Goal: Information Seeking & Learning: Learn about a topic

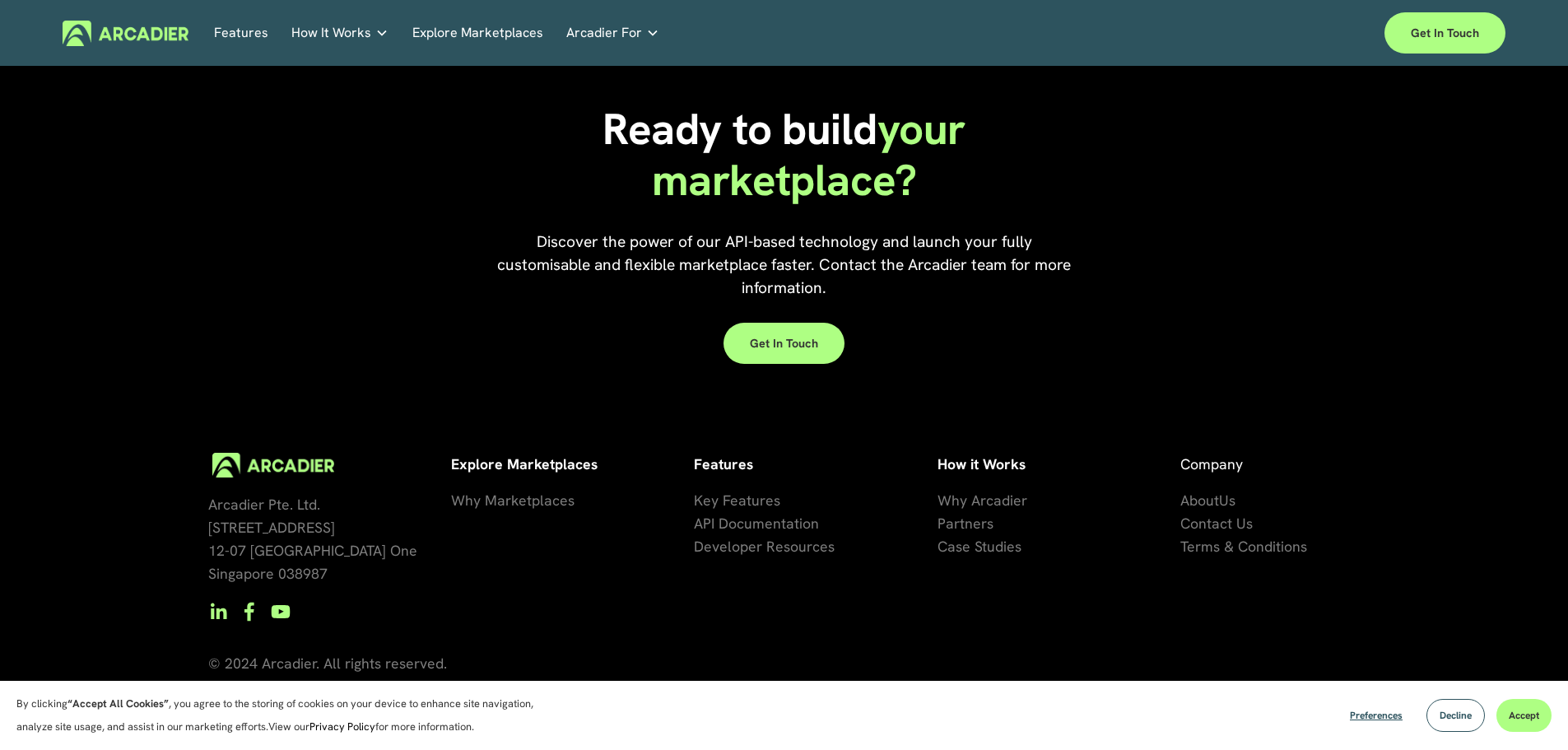
scroll to position [4876, 0]
click at [765, 502] on span "Key Features" at bounding box center [737, 500] width 86 height 19
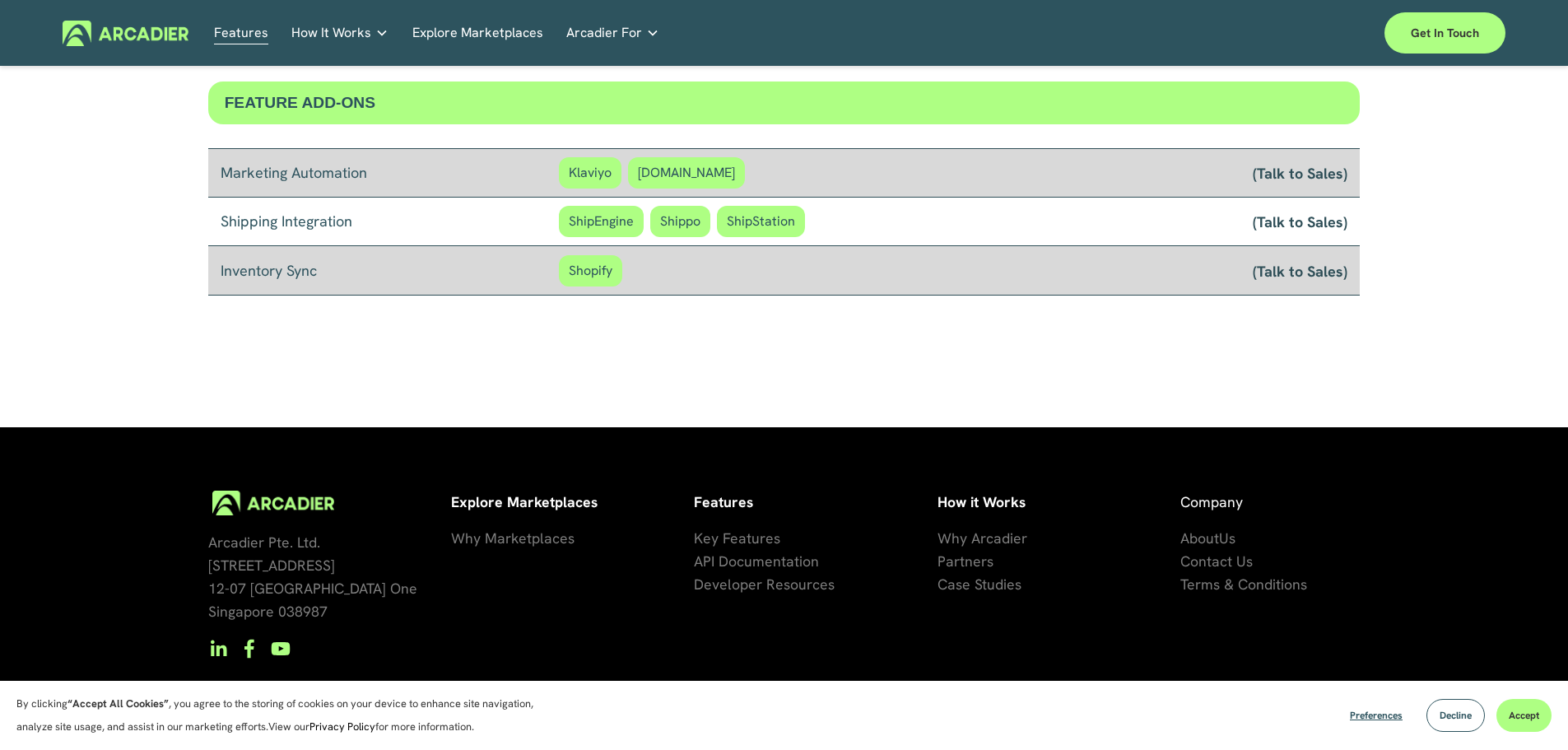
scroll to position [1433, 0]
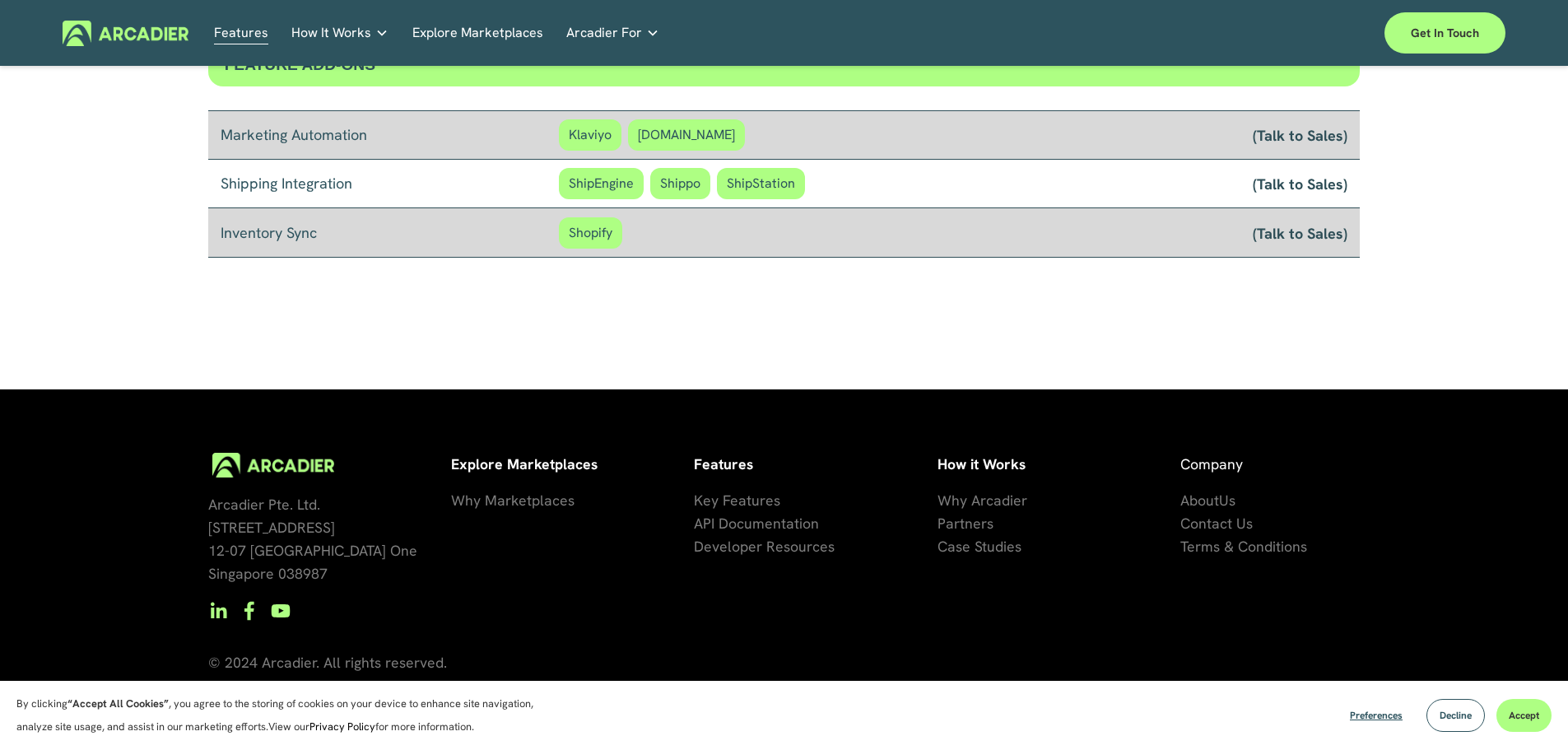
click at [1005, 503] on span "Why Arcadier" at bounding box center [982, 500] width 90 height 19
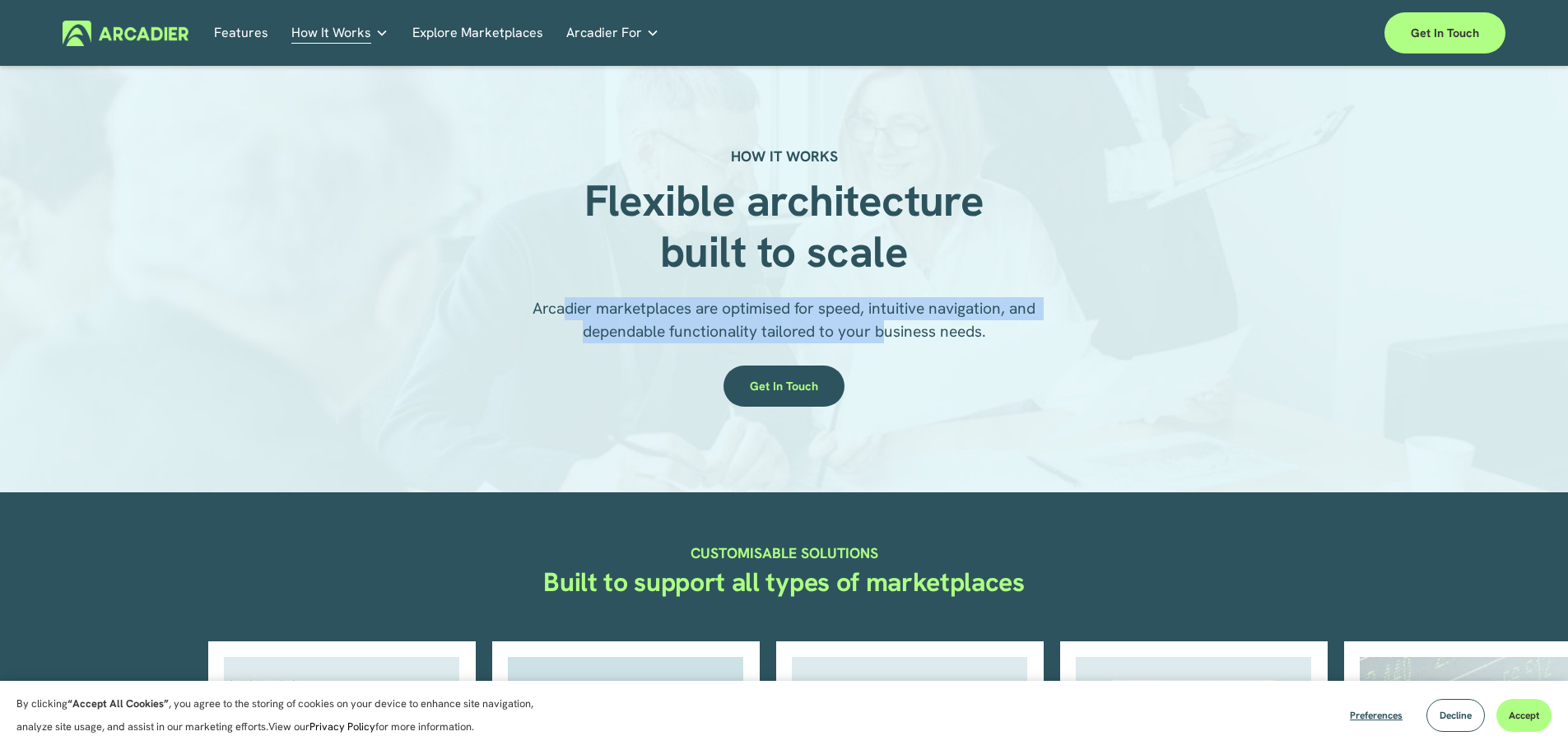
drag, startPoint x: 566, startPoint y: 320, endPoint x: 890, endPoint y: 327, distance: 324.1
click at [887, 326] on p "Arcadier marketplaces are optimised for speed, intuitive navigation, and depend…" at bounding box center [783, 320] width 571 height 46
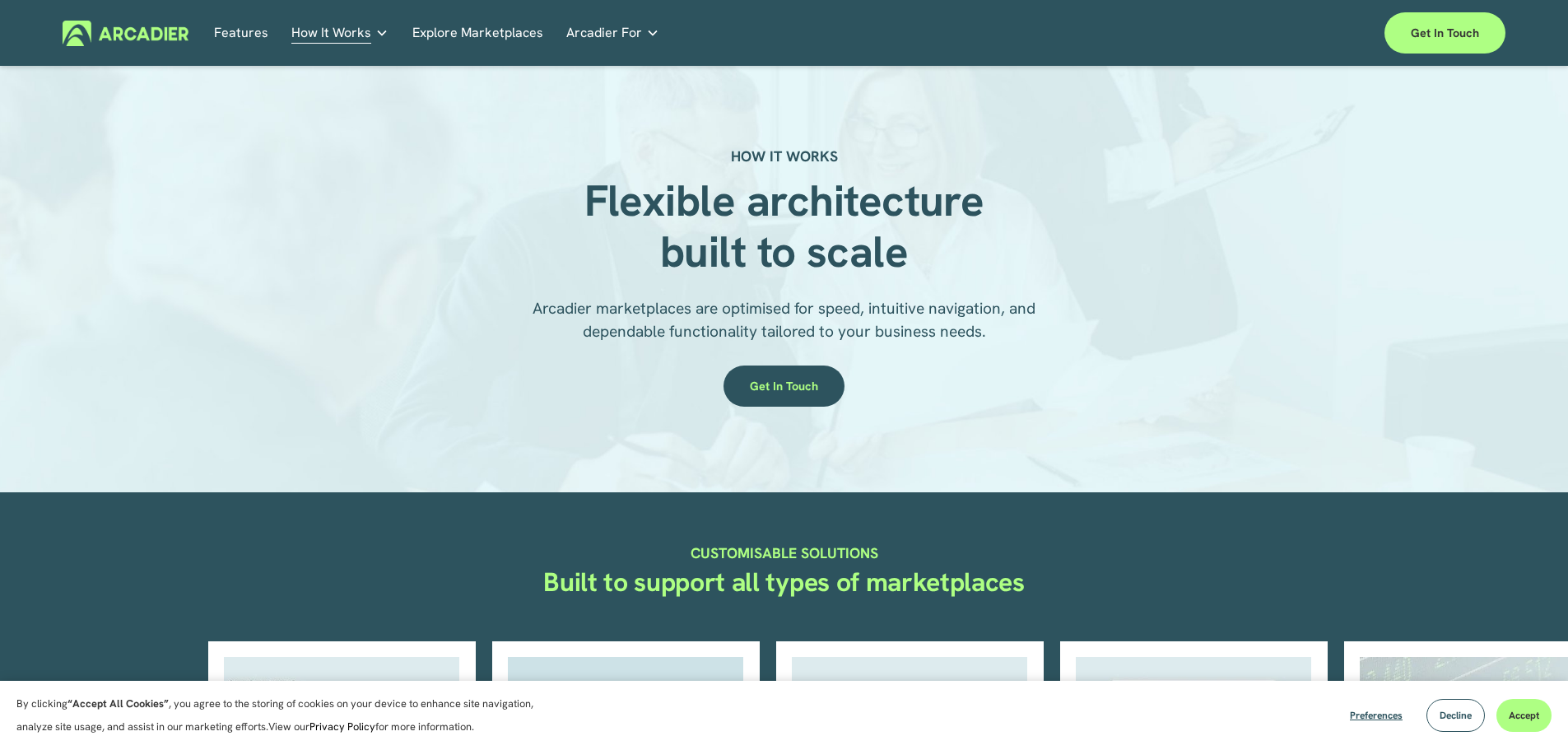
click at [943, 340] on span "Arcadier marketplaces are optimised for speed, intuitive navigation, and depend…" at bounding box center [786, 320] width 507 height 44
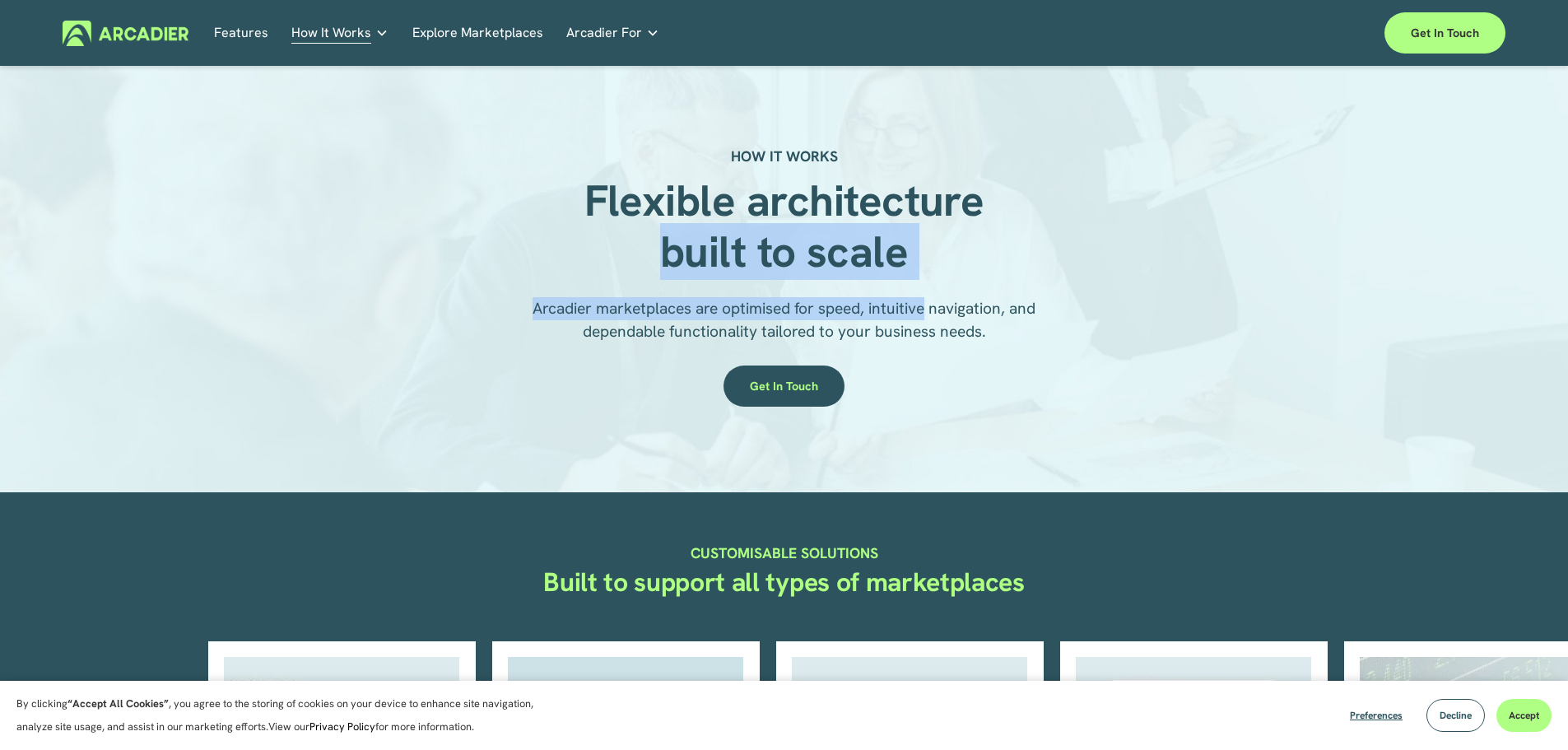
drag, startPoint x: 587, startPoint y: 289, endPoint x: 949, endPoint y: 330, distance: 364.3
click at [926, 319] on div "HOW IT WORKS Flexible architecture built to scale Arcadier marketplaces are opt…" at bounding box center [784, 279] width 1568 height 269
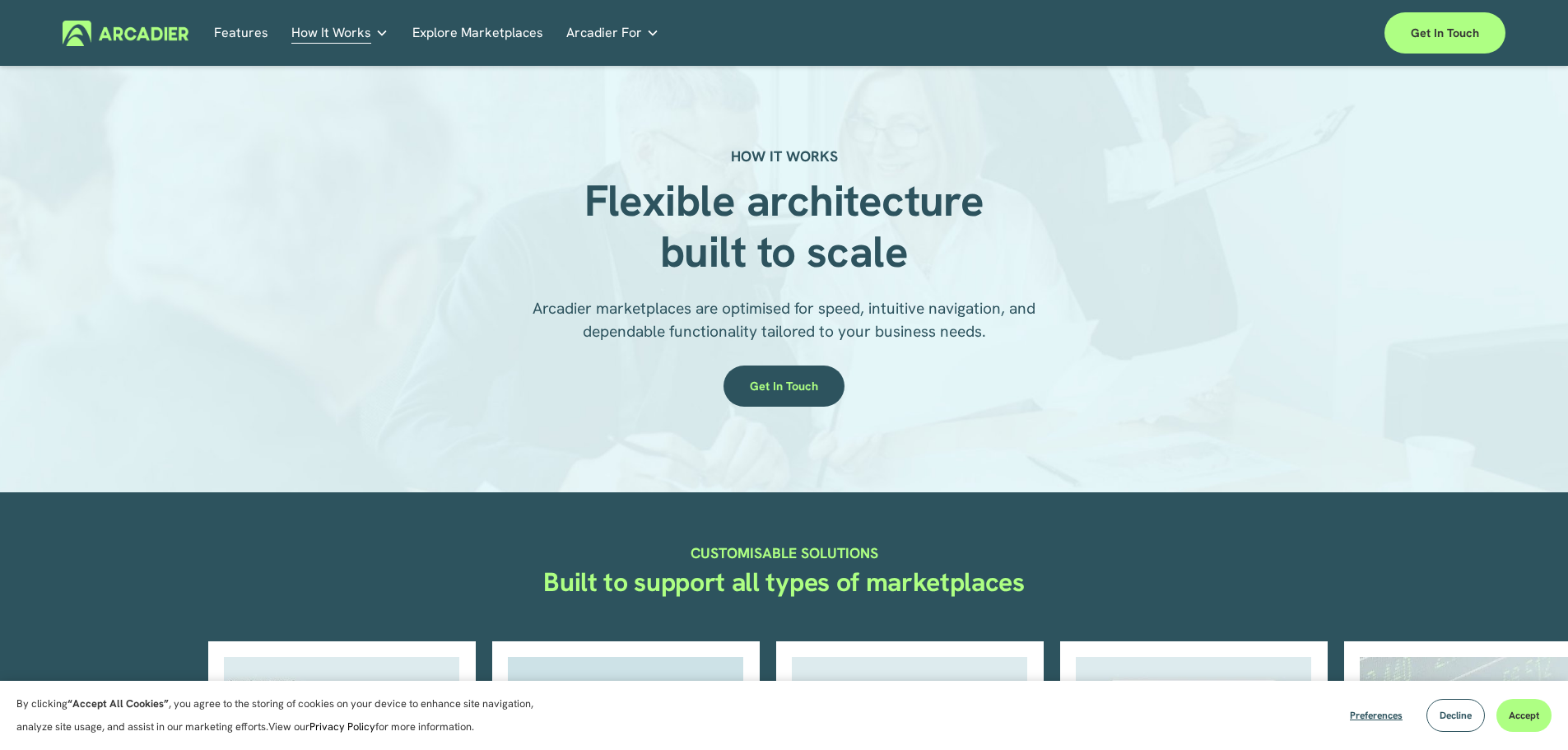
click at [979, 336] on span "Arcadier marketplaces are optimised for speed, intuitive navigation, and depend…" at bounding box center [786, 320] width 507 height 44
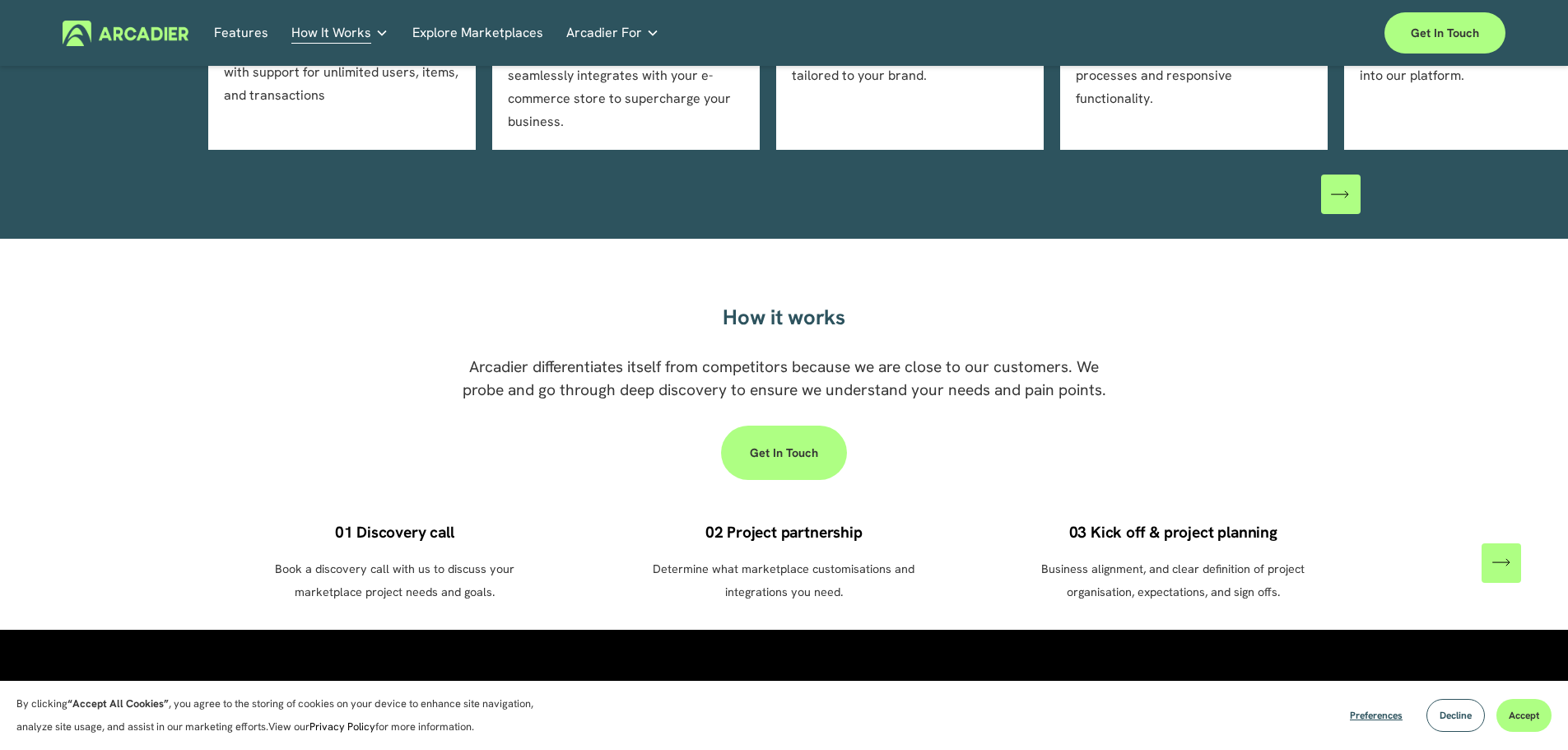
scroll to position [988, 0]
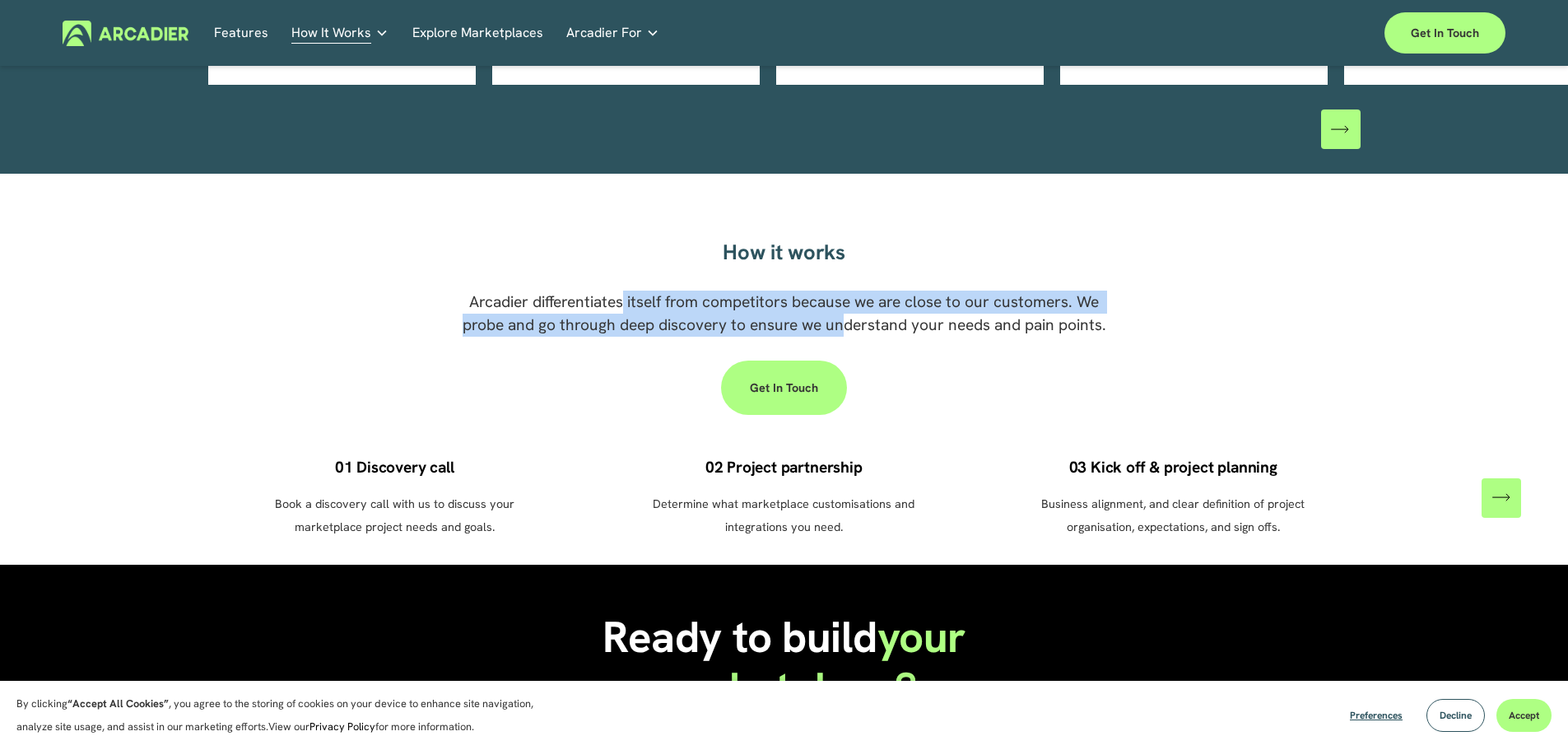
drag, startPoint x: 623, startPoint y: 273, endPoint x: 868, endPoint y: 305, distance: 247.1
click at [845, 301] on span "Arcadier differentiates itself from competitors because we are close to our cus…" at bounding box center [785, 313] width 644 height 44
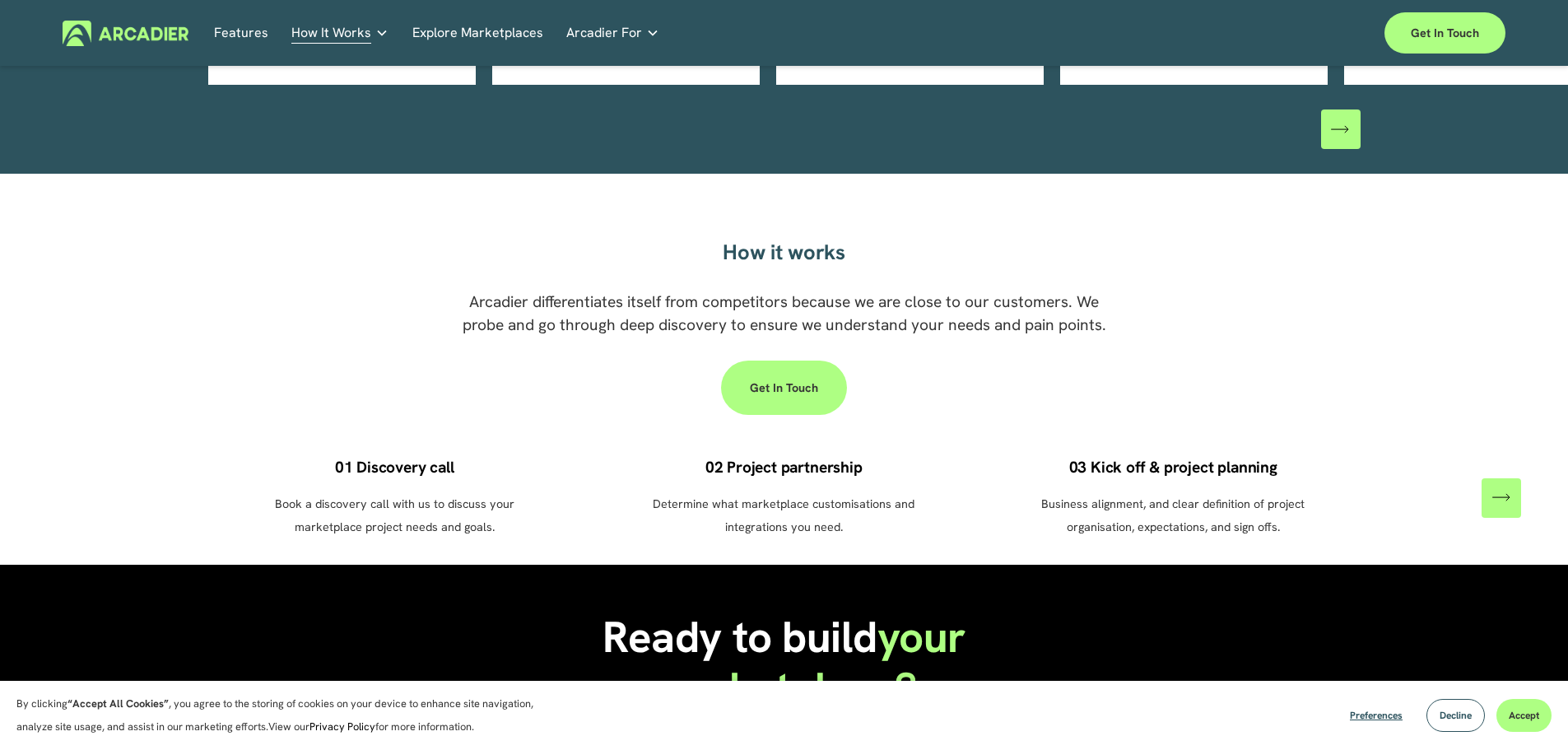
click at [917, 308] on span "Arcadier differentiates itself from competitors because we are close to our cus…" at bounding box center [785, 313] width 644 height 44
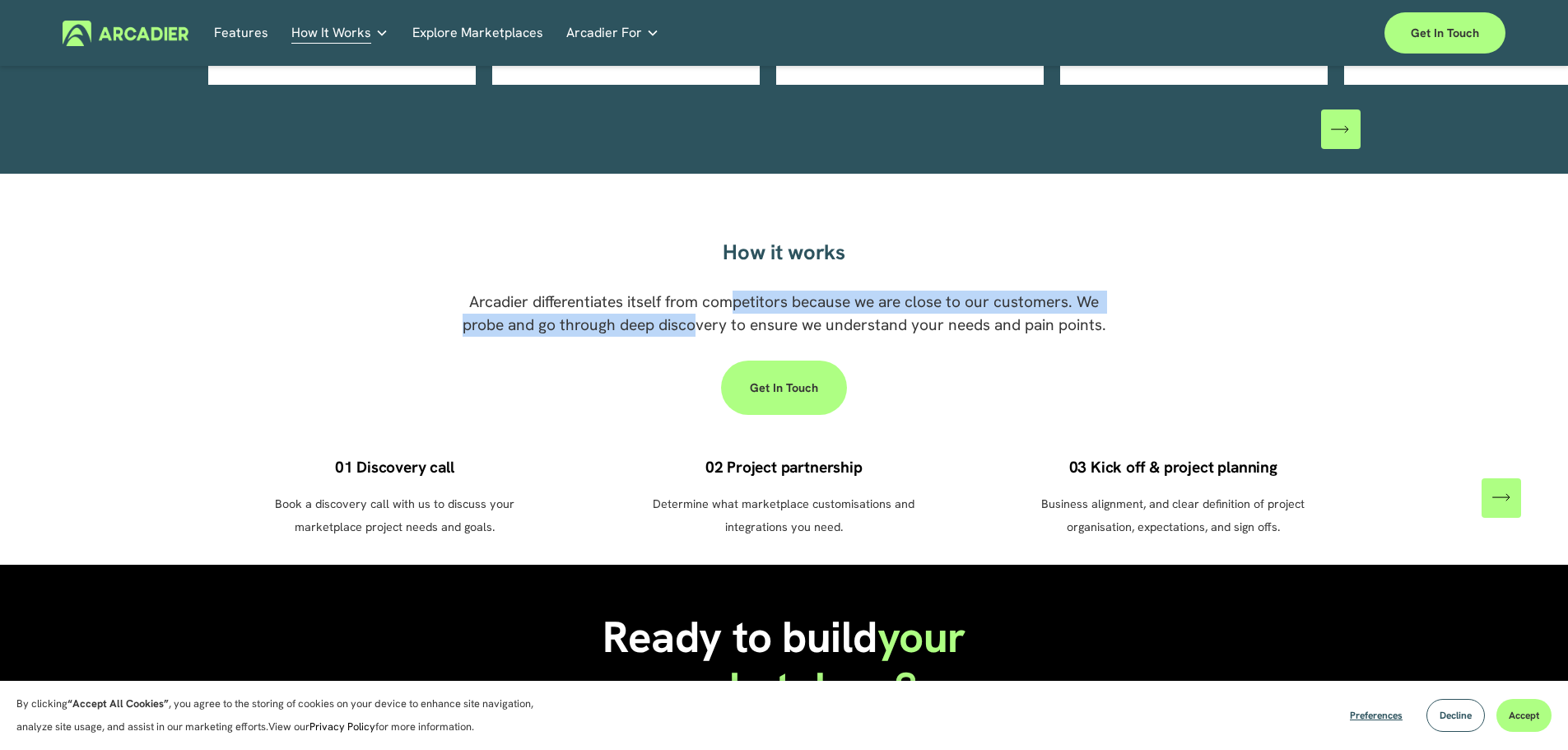
drag, startPoint x: 737, startPoint y: 269, endPoint x: 714, endPoint y: 328, distance: 63.3
click at [698, 331] on div "How it works Arcadier differentiates itself from competitors because we are clo…" at bounding box center [784, 304] width 1568 height 228
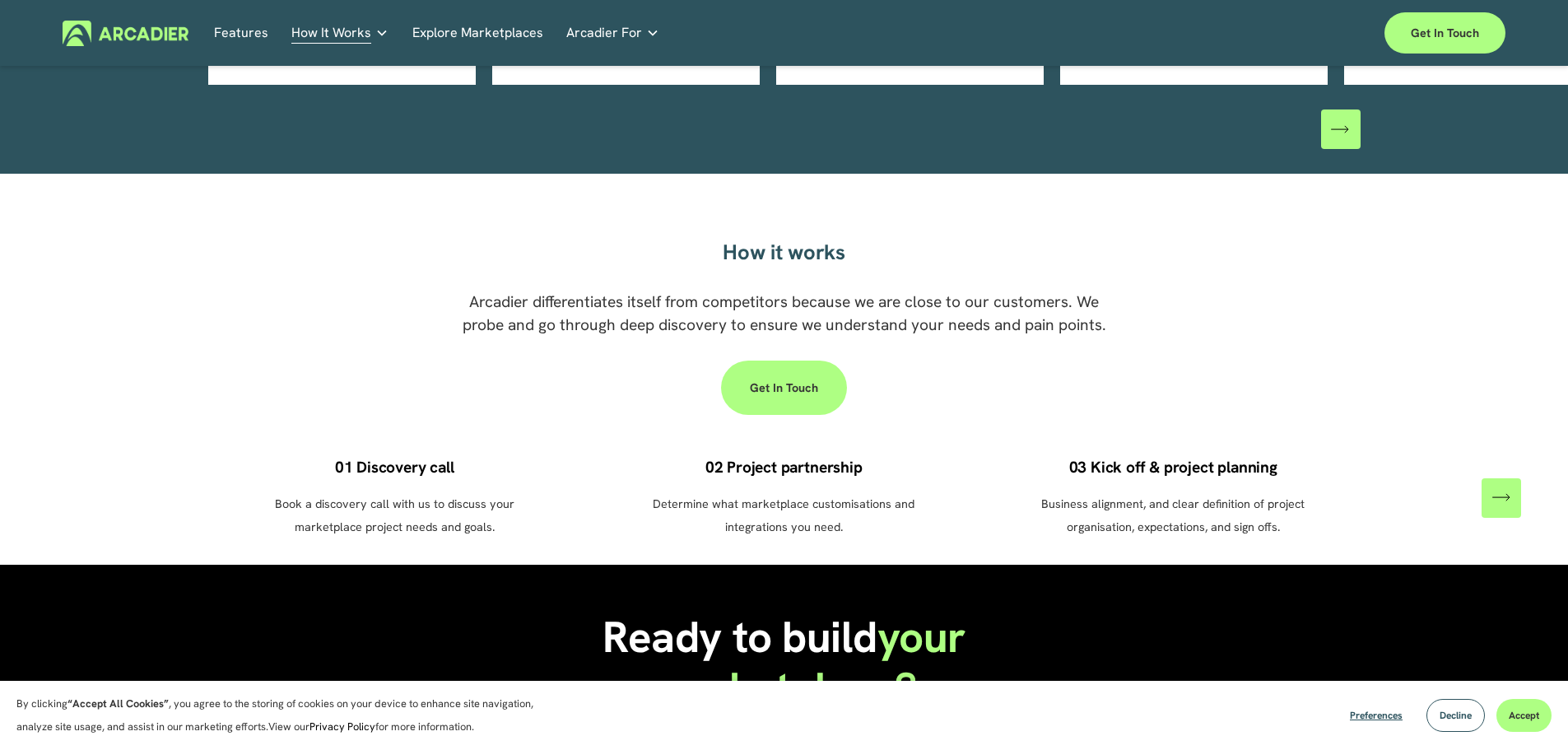
click at [1021, 325] on div "Arcadier differentiates itself from competitors because we are close to our cus…" at bounding box center [784, 320] width 668 height 59
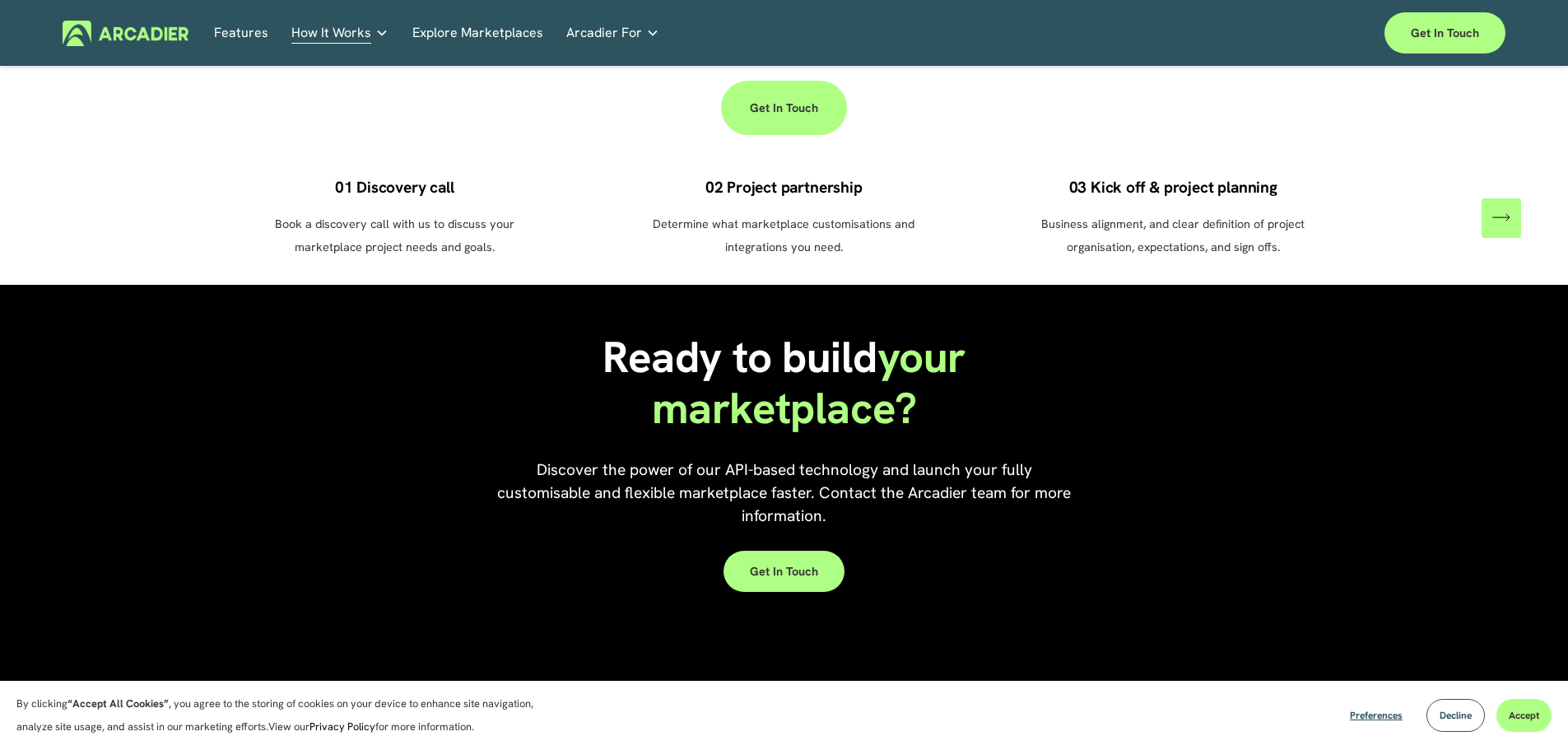
scroll to position [1482, 0]
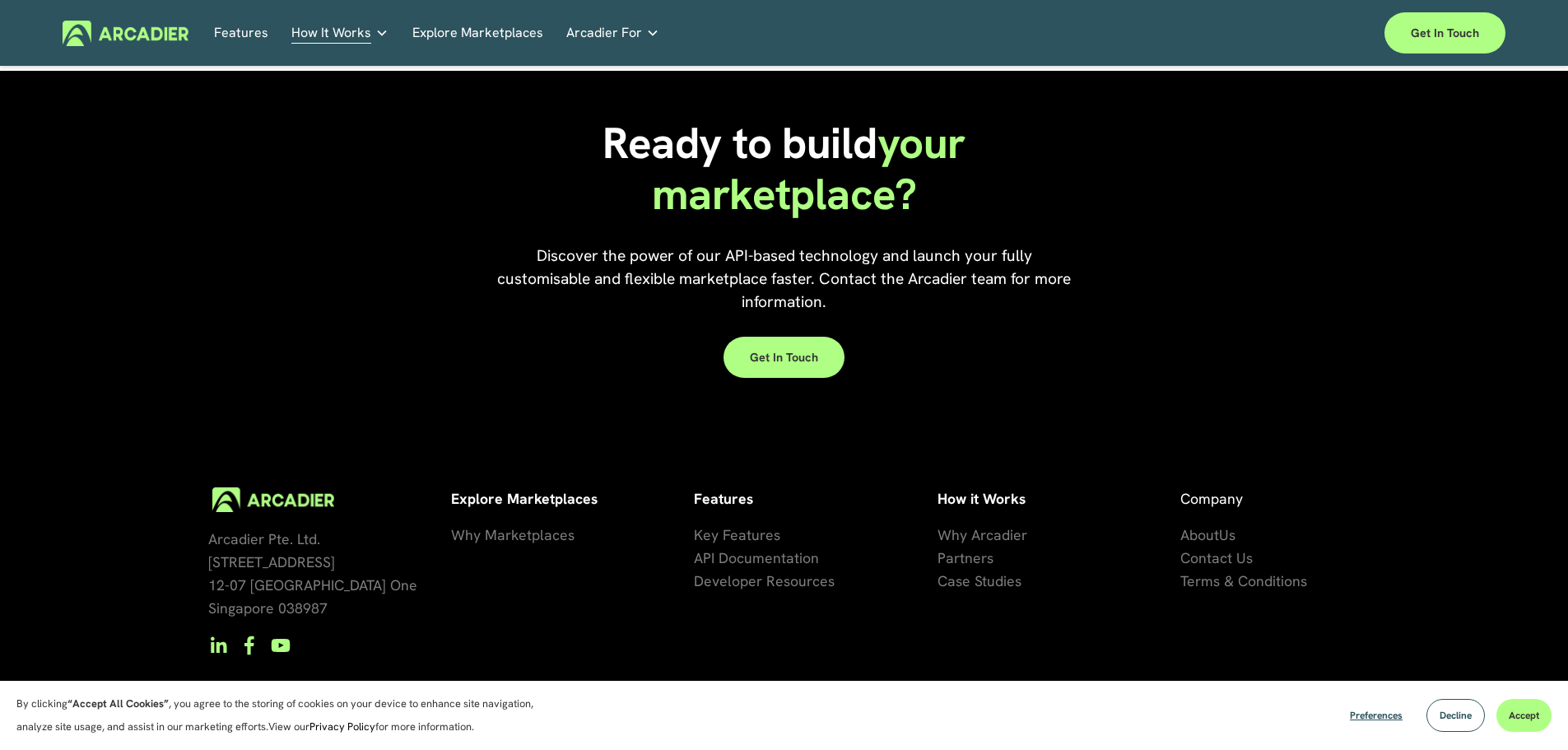
drag, startPoint x: 641, startPoint y: 232, endPoint x: 913, endPoint y: 320, distance: 285.9
click at [908, 319] on div "Ready to build your marketplace? Discover the power of our API-based technology…" at bounding box center [784, 247] width 1568 height 276
click at [956, 549] on span "artners" at bounding box center [969, 558] width 48 height 19
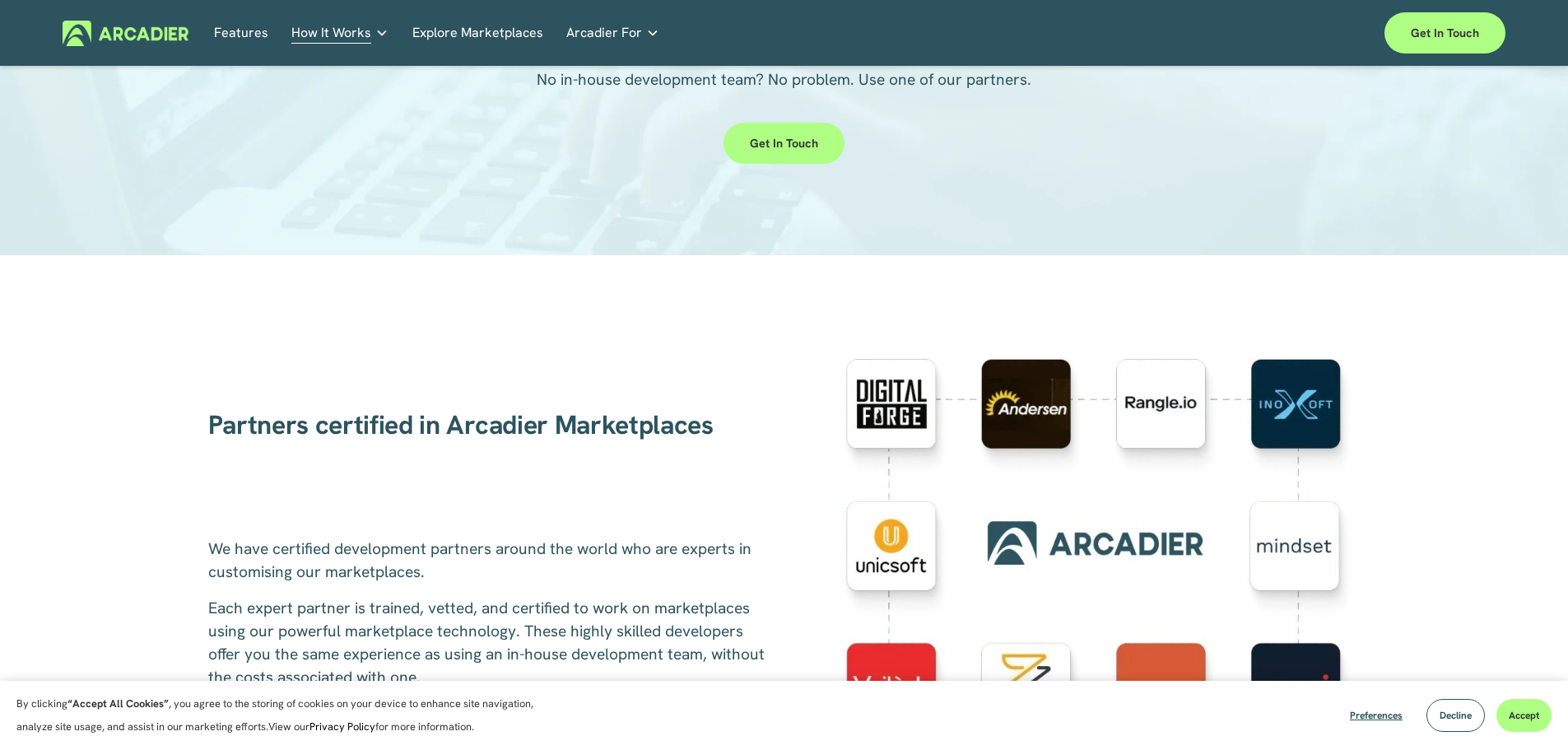
scroll to position [494, 0]
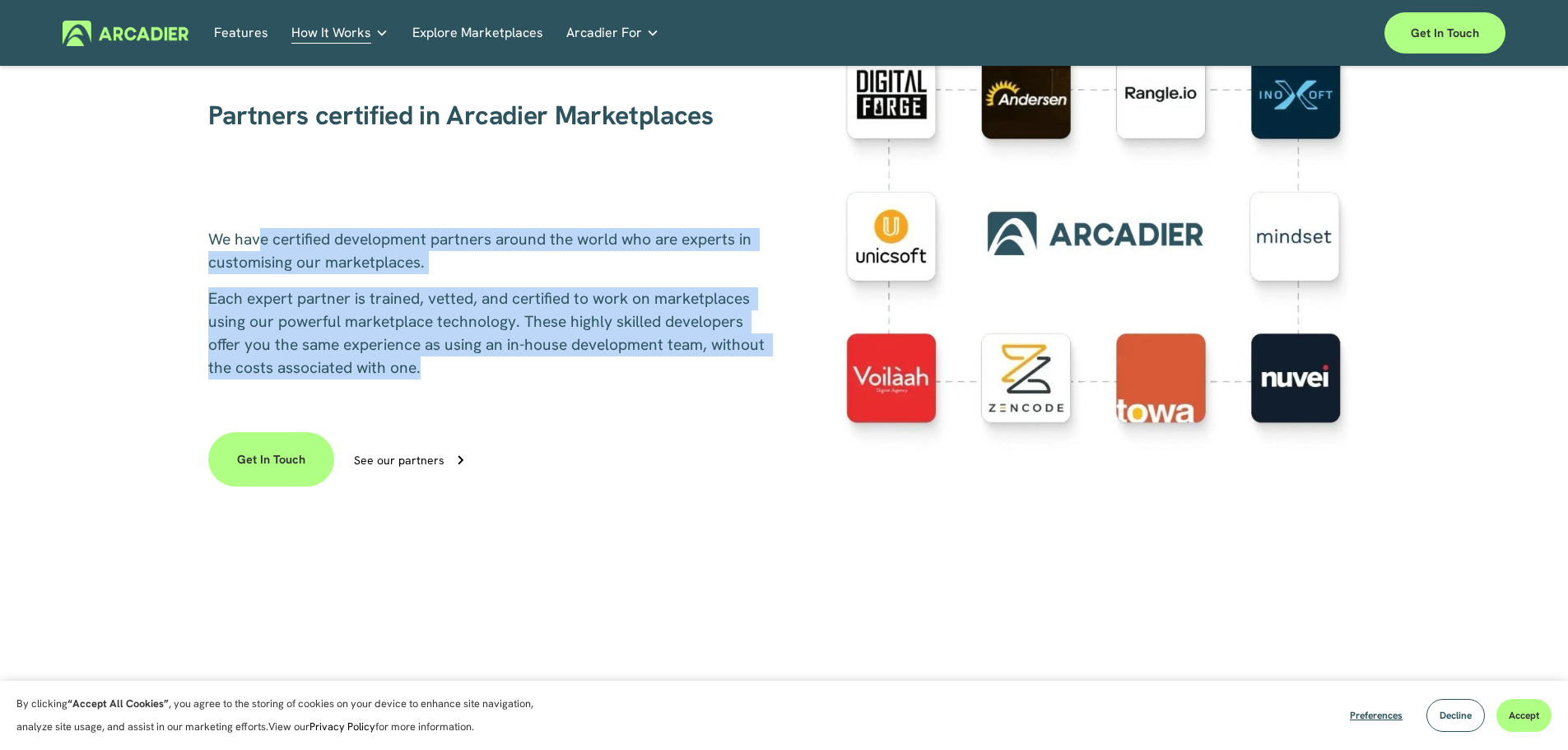
drag, startPoint x: 257, startPoint y: 234, endPoint x: 568, endPoint y: 370, distance: 339.4
click at [568, 370] on div "We have certified development partners around the world who are experts in cust…" at bounding box center [491, 304] width 567 height 152
click at [557, 373] on p "Each expert partner is trained, vetted, and certified to work on marketplaces u…" at bounding box center [491, 334] width 567 height 92
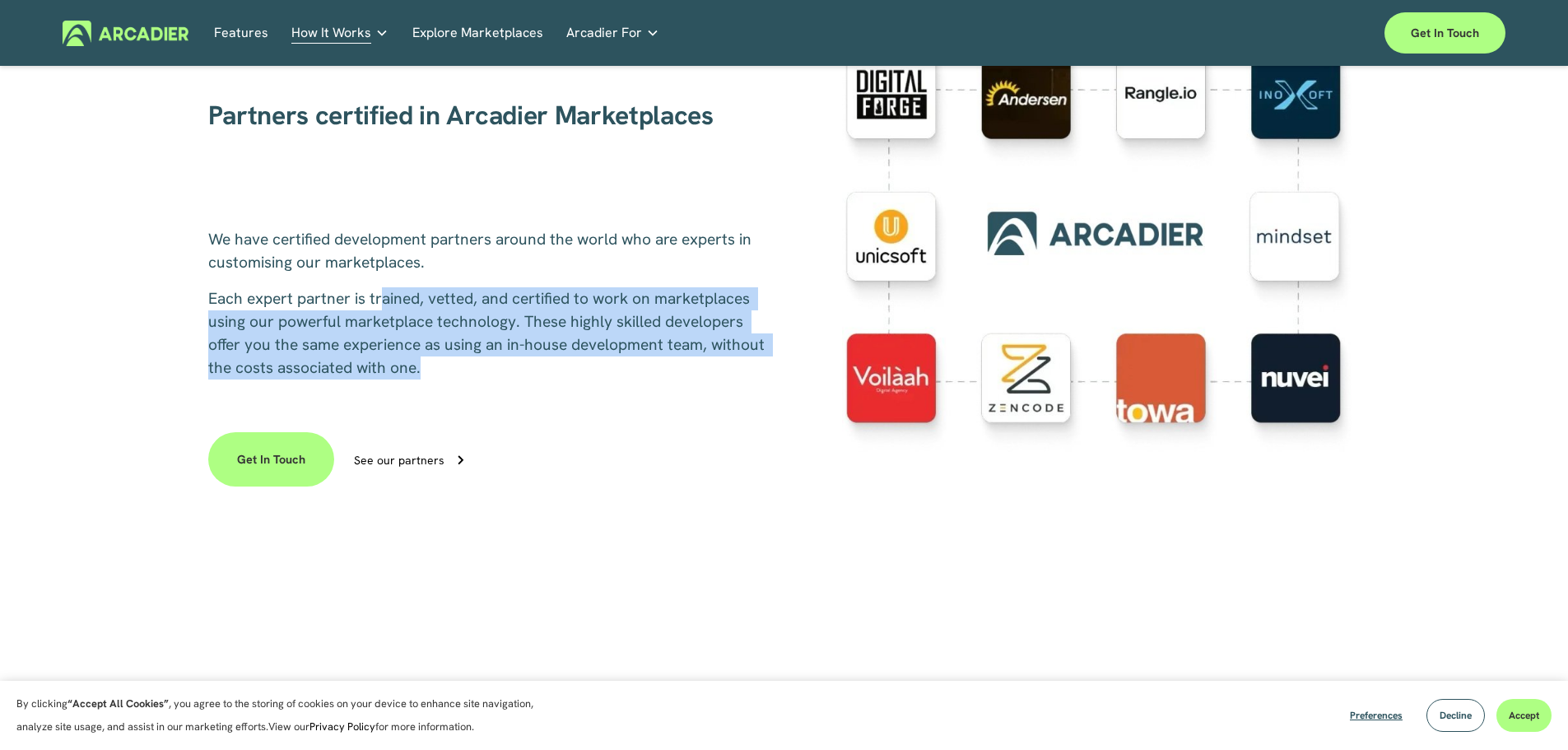
drag, startPoint x: 402, startPoint y: 294, endPoint x: 610, endPoint y: 365, distance: 219.8
click at [610, 365] on p "Each expert partner is trained, vetted, and certified to work on marketplaces u…" at bounding box center [491, 334] width 567 height 92
click at [614, 360] on p "Each expert partner is trained, vetted, and certified to work on marketplaces u…" at bounding box center [491, 334] width 567 height 92
drag, startPoint x: 388, startPoint y: 308, endPoint x: 618, endPoint y: 368, distance: 237.7
click at [618, 368] on p "Each expert partner is trained, vetted, and certified to work on marketplaces u…" at bounding box center [491, 334] width 567 height 92
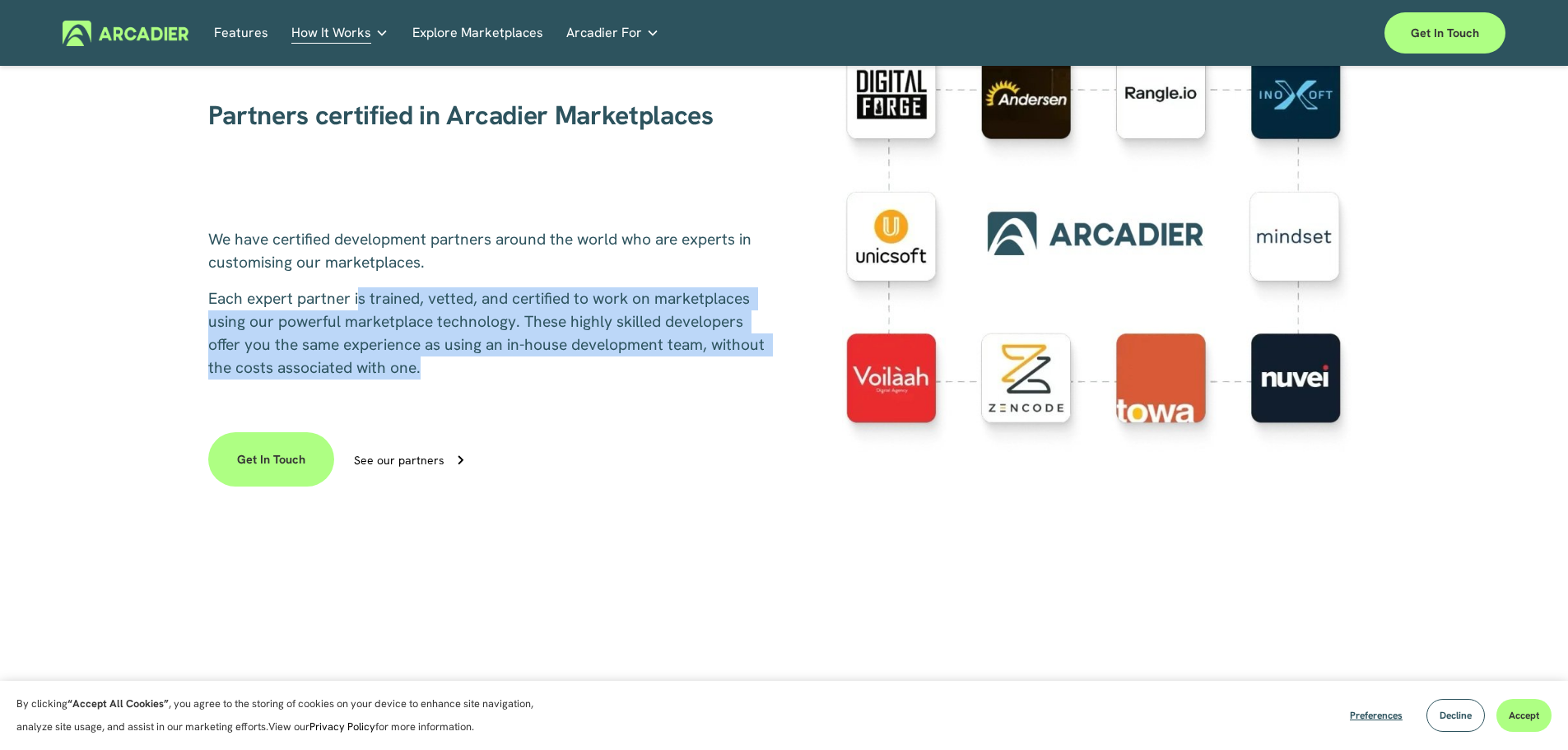
click at [652, 357] on p "Each expert partner is trained, vetted, and certified to work on marketplaces u…" at bounding box center [491, 334] width 567 height 92
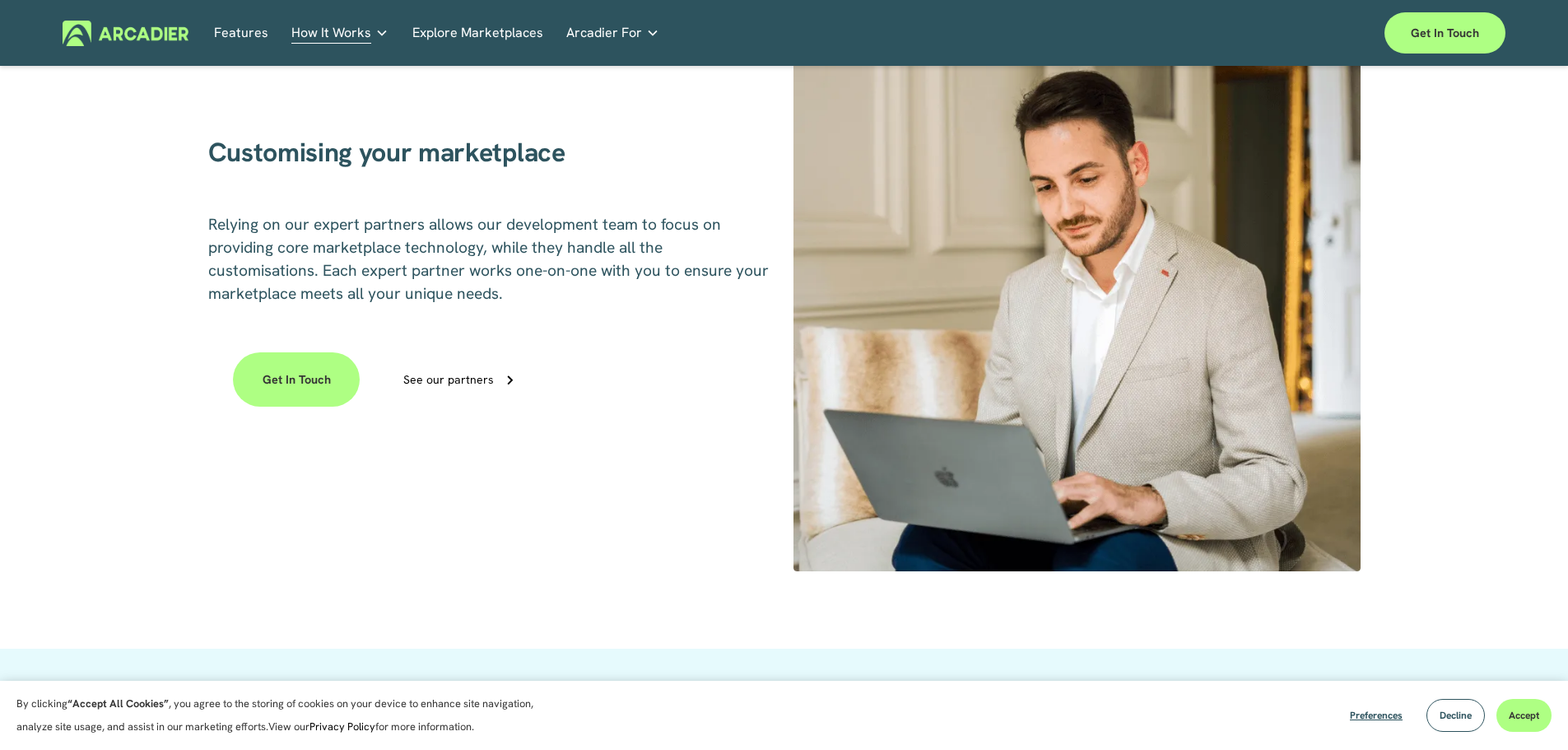
scroll to position [1729, 0]
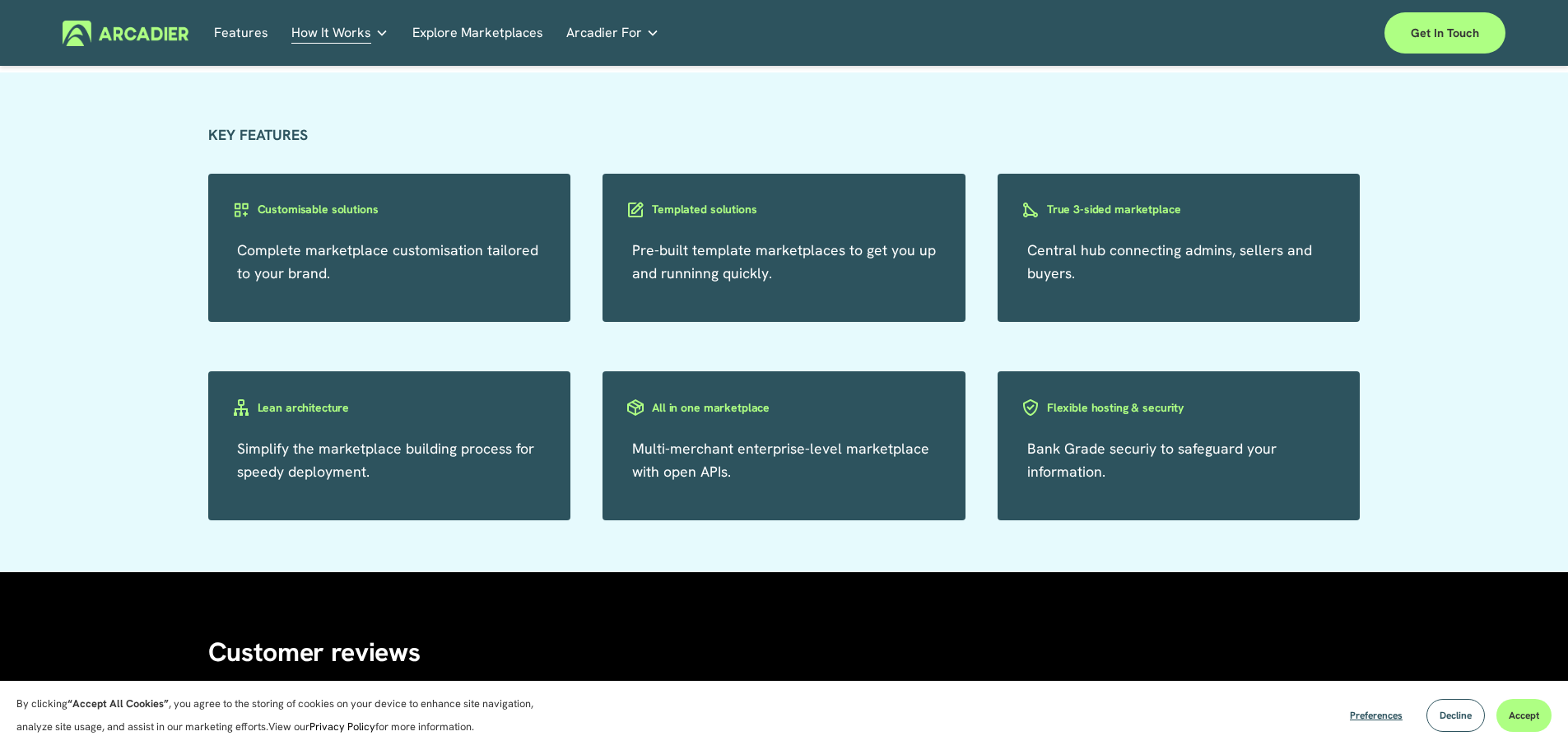
click at [302, 211] on h3 "Customisable solutions" at bounding box center [318, 209] width 121 height 16
